Goal: Book appointment/travel/reservation

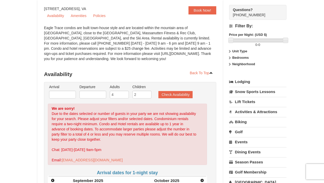
scroll to position [46, 0]
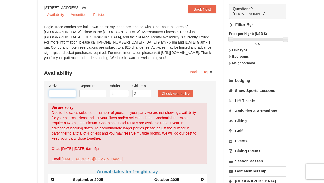
click at [59, 96] on input "text" at bounding box center [62, 94] width 27 height 8
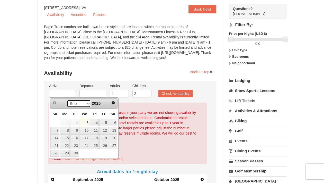
click at [87, 104] on select "Sep Oct Nov Dec" at bounding box center [79, 104] width 24 height 8
click at [73, 144] on link "23" at bounding box center [74, 145] width 9 height 7
type input "[DATE]"
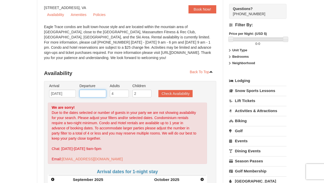
click at [93, 93] on input "text" at bounding box center [93, 94] width 27 height 8
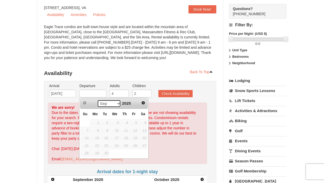
click at [117, 101] on select "Sep Oct Nov Dec" at bounding box center [109, 104] width 24 height 8
click at [104, 153] on link "30" at bounding box center [105, 153] width 9 height 7
type input "[DATE]"
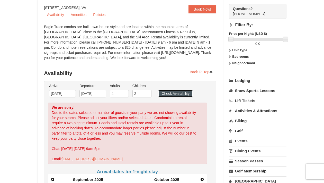
click at [168, 92] on button "Check Availability" at bounding box center [176, 93] width 34 height 7
